Goal: Find specific page/section: Find specific page/section

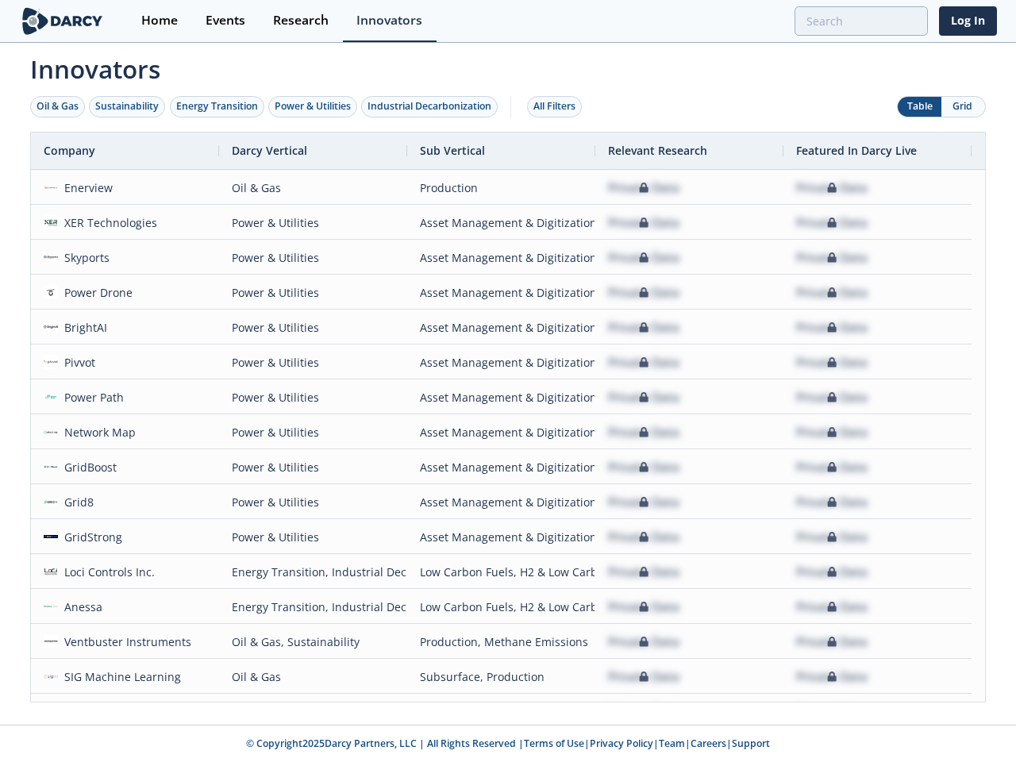
click at [58, 106] on div "Oil & Gas" at bounding box center [58, 106] width 42 height 14
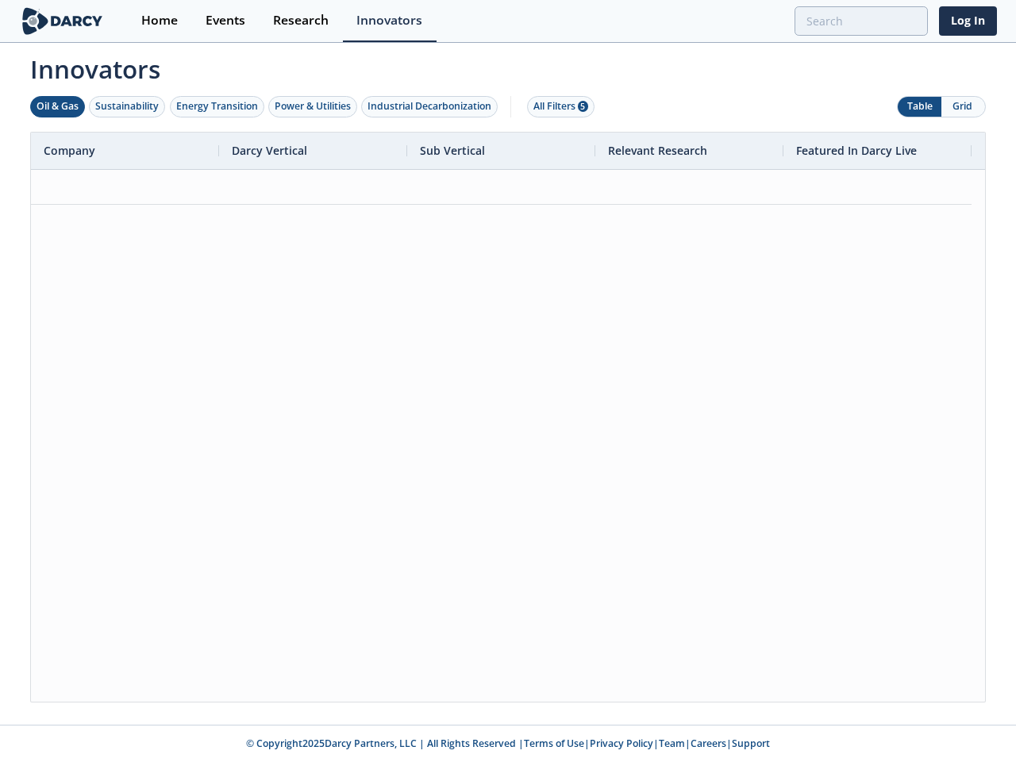
click at [128, 106] on div "Sustainability" at bounding box center [127, 106] width 64 height 14
click at [218, 106] on div "Energy Transition" at bounding box center [217, 106] width 82 height 14
click at [314, 106] on div "Power & Utilities" at bounding box center [313, 106] width 76 height 14
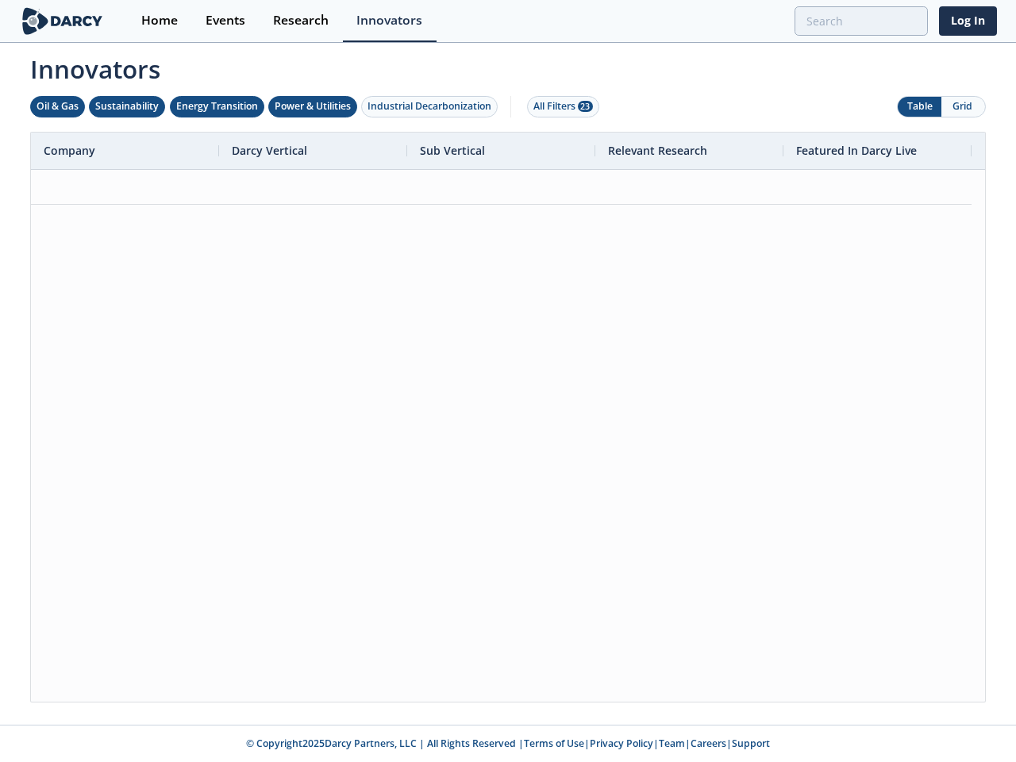
click at [433, 106] on div "Industrial Decarbonization" at bounding box center [430, 106] width 124 height 14
click at [559, 106] on div "All Filters 28" at bounding box center [564, 106] width 60 height 14
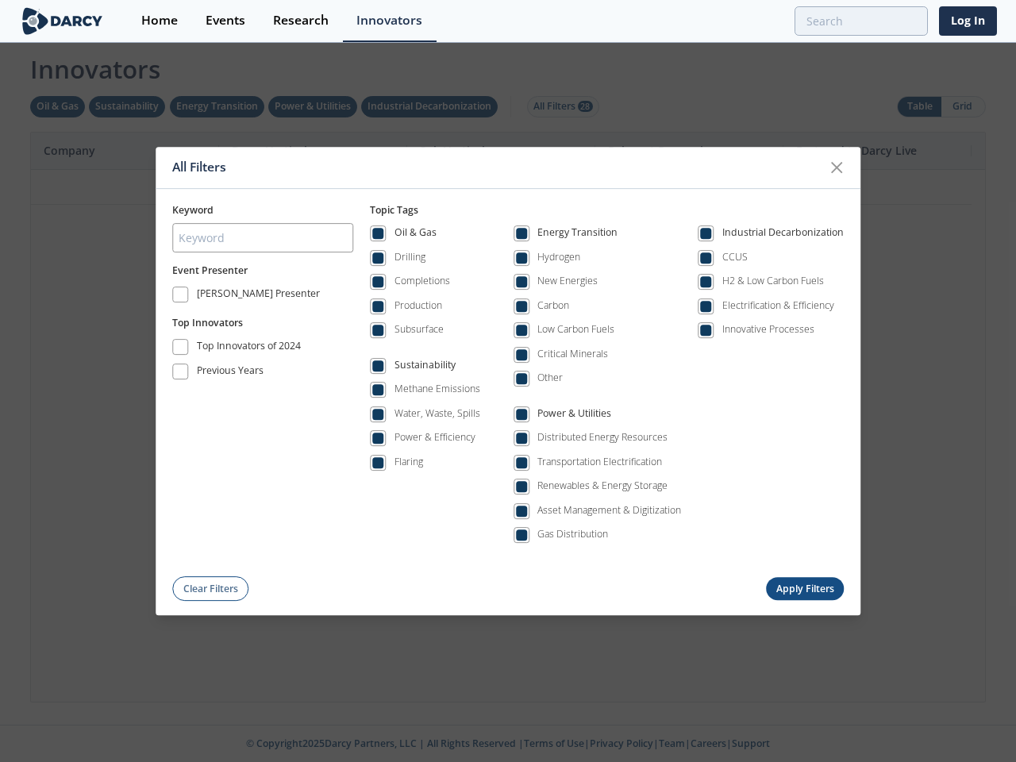
click at [963, 106] on div "All Filters Keyword Event Presenter [PERSON_NAME] Presenter Top Innovators Top …" at bounding box center [508, 381] width 1016 height 762
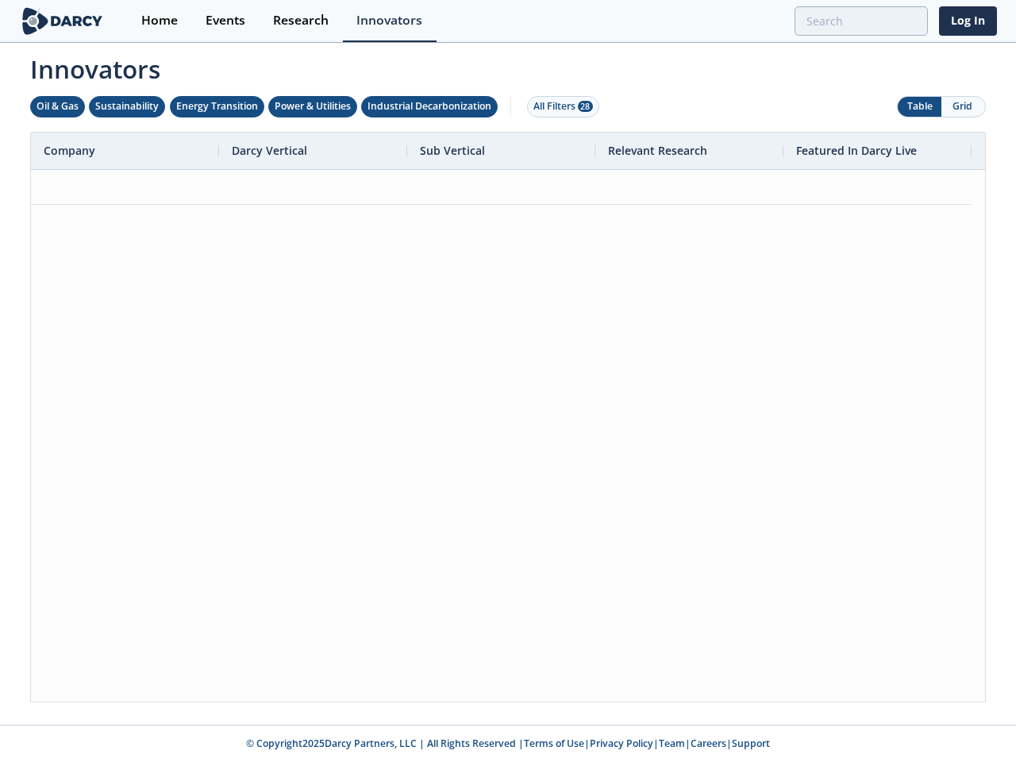
click at [508, 417] on div at bounding box center [508, 436] width 955 height 532
